Goal: Transaction & Acquisition: Purchase product/service

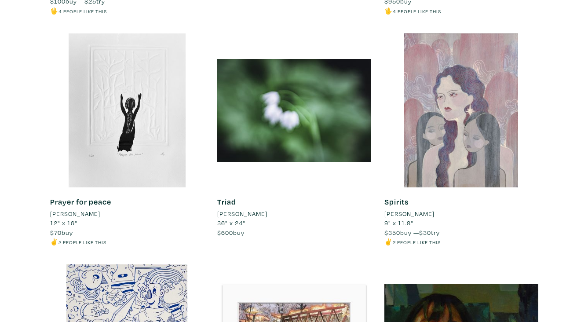
scroll to position [1506, 0]
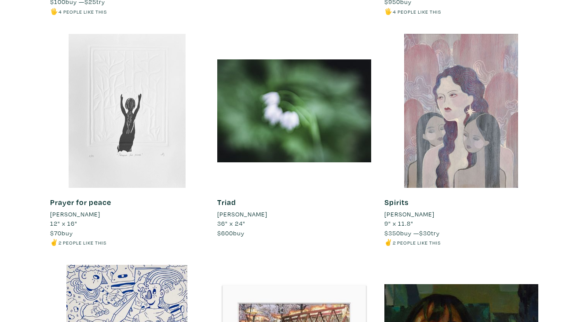
click at [141, 113] on div at bounding box center [127, 111] width 154 height 154
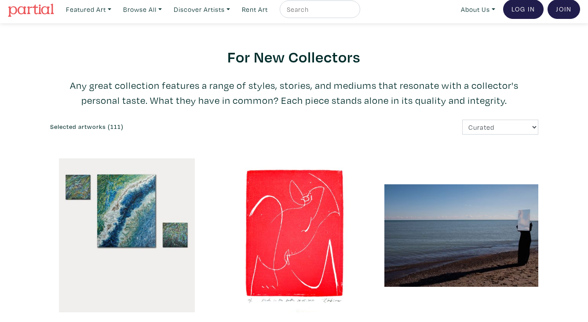
scroll to position [0, 0]
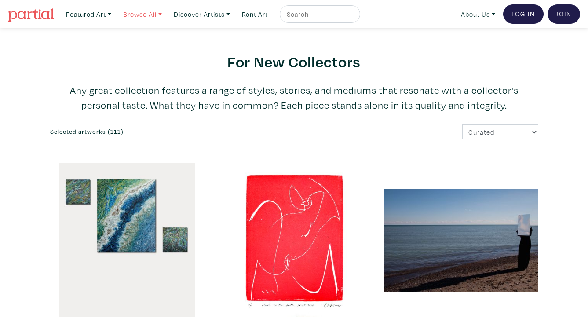
click at [115, 12] on link "Browse All" at bounding box center [88, 14] width 53 height 18
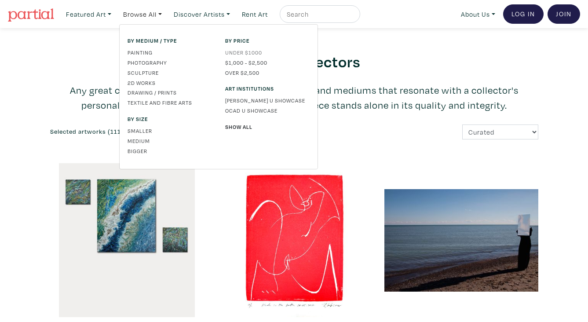
click at [244, 54] on link "Under $1000" at bounding box center [267, 52] width 84 height 8
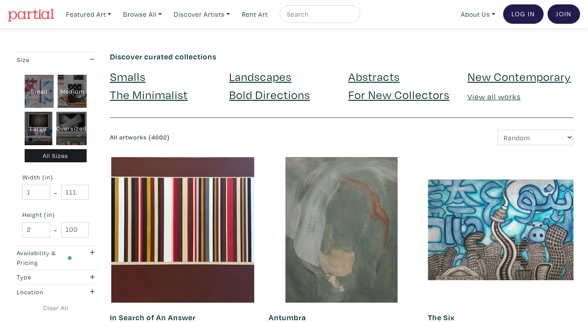
click at [501, 78] on link "New Contemporary" at bounding box center [518, 76] width 103 height 15
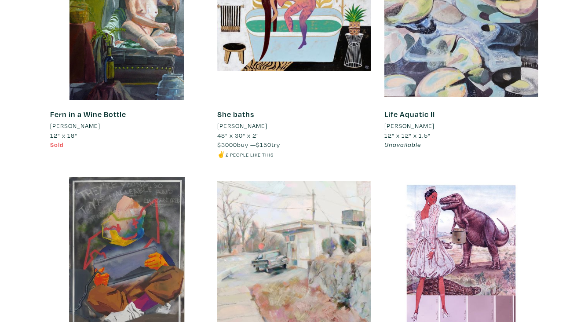
scroll to position [2068, 0]
